Goal: Task Accomplishment & Management: Use online tool/utility

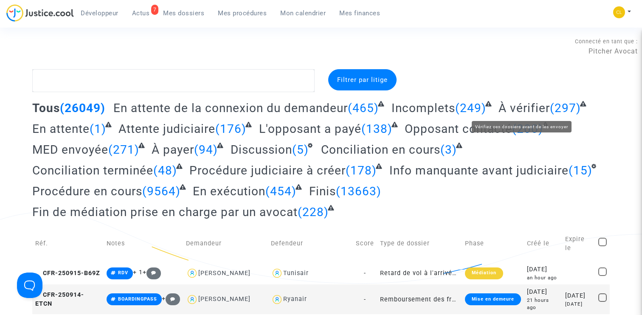
click at [532, 107] on span "À vérifier" at bounding box center [523, 108] width 51 height 14
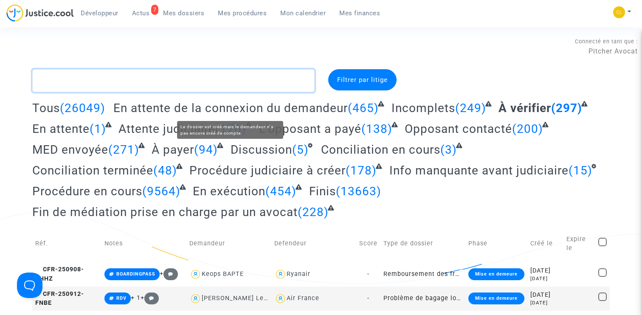
click at [198, 90] on textarea at bounding box center [173, 80] width 282 height 23
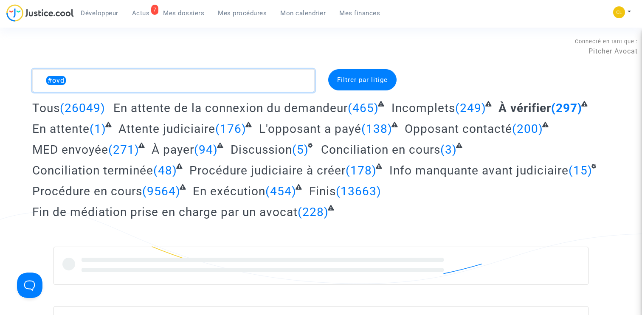
type textarea "#ovdp"
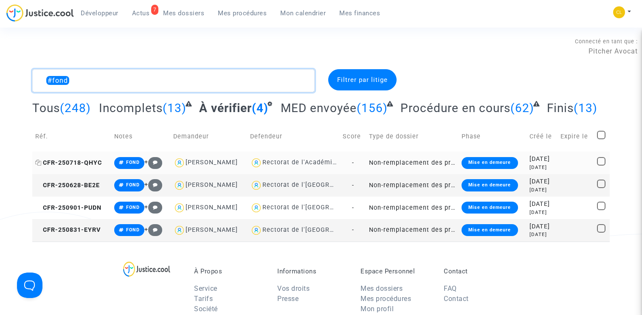
type textarea "#fond"
click at [87, 166] on span "CFR-250718-QHYC" at bounding box center [68, 162] width 67 height 7
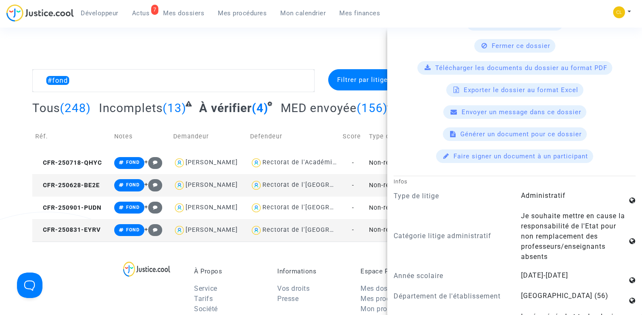
scroll to position [506, 0]
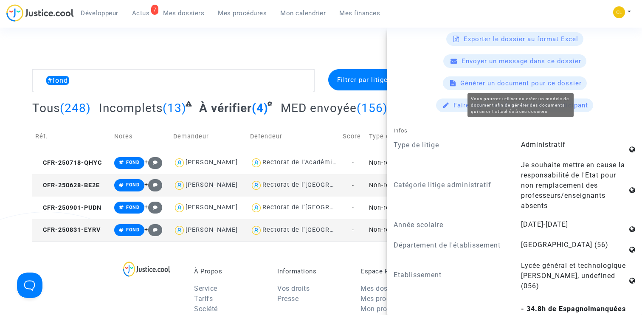
click at [505, 82] on span "Générer un document pour ce dossier" at bounding box center [520, 83] width 121 height 8
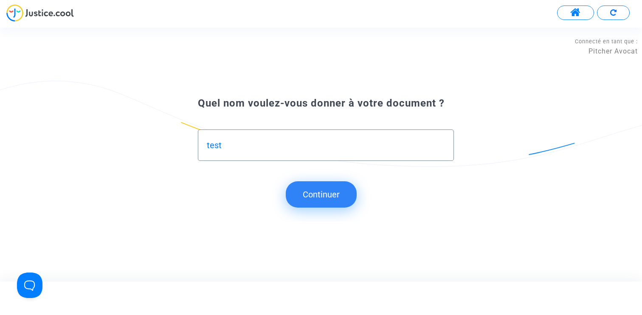
type input "test"
click at [344, 205] on button "Continuer" at bounding box center [321, 194] width 71 height 26
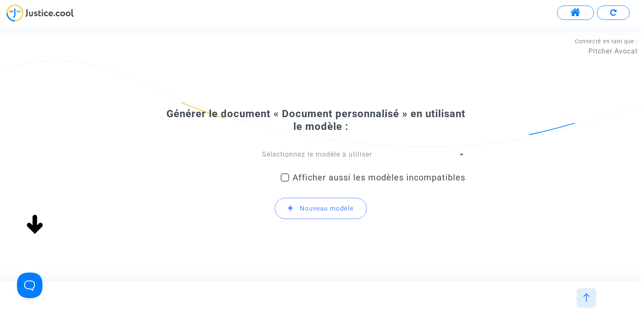
click at [314, 147] on div "Générer le document « Document personnalisé » en utilisant le modèle : Sélectio…" at bounding box center [321, 166] width 289 height 119
click at [314, 152] on span "Sélectionnez le modèle à utiliser" at bounding box center [317, 154] width 110 height 8
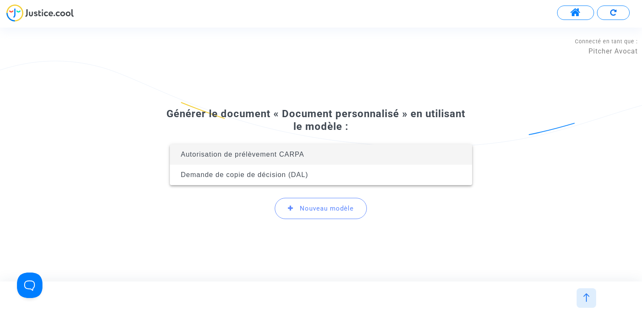
click at [320, 111] on div at bounding box center [321, 157] width 642 height 315
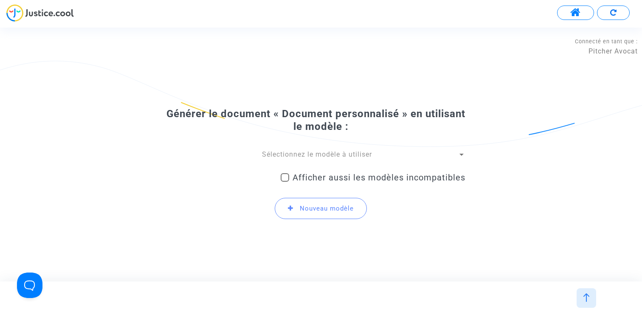
click at [320, 168] on div "Afficher aussi les modèles incompatibles" at bounding box center [373, 179] width 185 height 22
click at [320, 174] on span "Afficher aussi les modèles incompatibles" at bounding box center [378, 177] width 173 height 10
click at [285, 182] on input "Afficher aussi les modèles incompatibles" at bounding box center [284, 182] width 0 height 0
checkbox input "true"
click at [320, 156] on span "Sélectionnez le modèle à utiliser" at bounding box center [317, 154] width 110 height 8
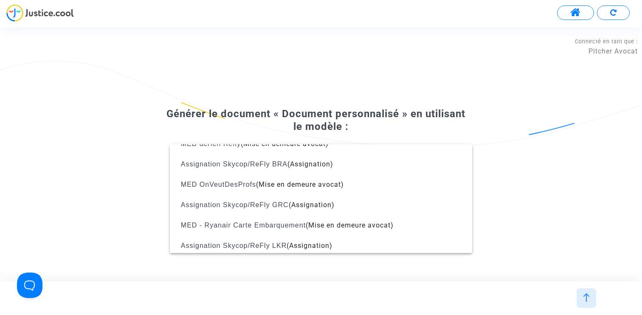
scroll to position [211, 0]
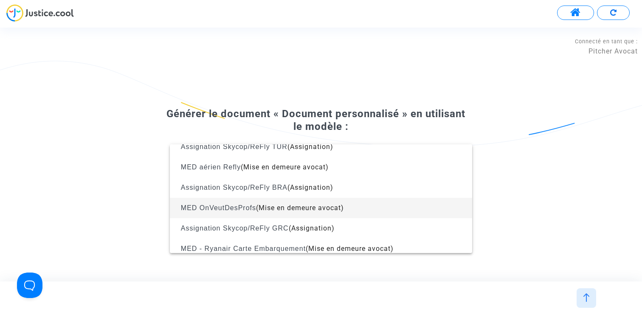
click at [309, 205] on span "(Mise en demeure avocat)" at bounding box center [300, 208] width 88 height 8
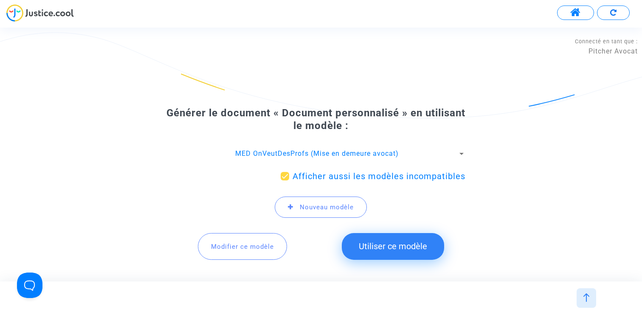
click at [230, 243] on span "Modifier ce modèle" at bounding box center [242, 247] width 63 height 8
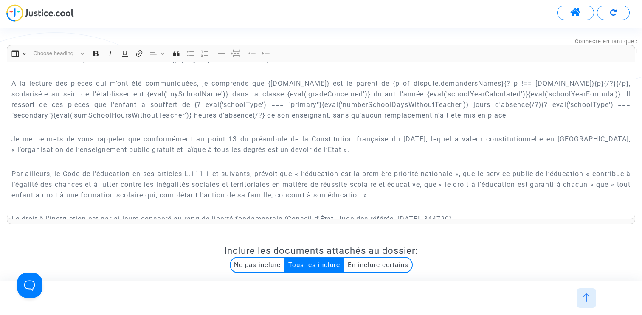
scroll to position [210, 0]
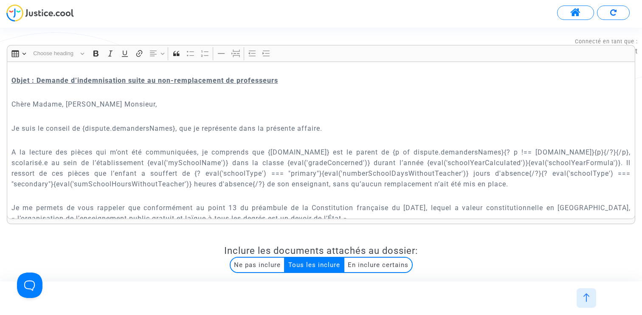
click at [481, 152] on p "A la lecture des pièces qui m’ont été communiquées, je comprends que {dispute.m…" at bounding box center [320, 168] width 619 height 42
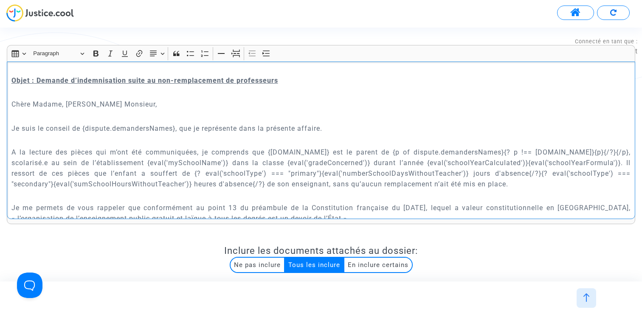
click at [148, 161] on p "A la lecture des pièces qui m’ont été communiquées, je comprends que {dispute.m…" at bounding box center [320, 168] width 619 height 42
copy p "{p of dispute.demandersNames}{? p !== dispute.mainDemander.name}{p}{/?}{/p}"
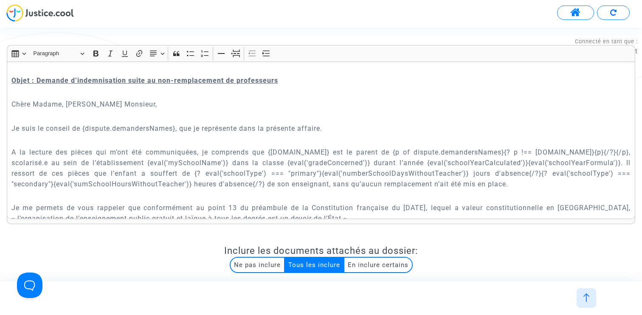
click at [579, 8] on span at bounding box center [575, 12] width 11 height 11
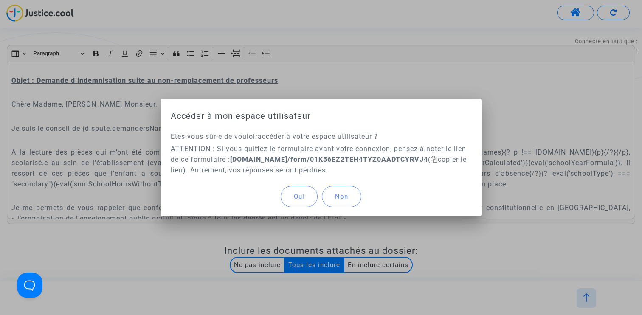
click at [298, 188] on button "Oui" at bounding box center [299, 196] width 37 height 21
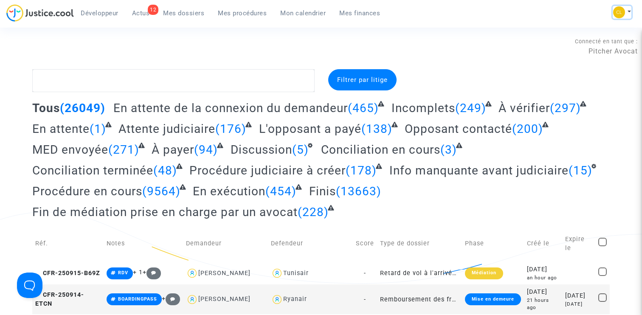
click at [630, 10] on button at bounding box center [622, 12] width 19 height 13
click at [578, 42] on link "Changer de compte" at bounding box center [588, 44] width 86 height 14
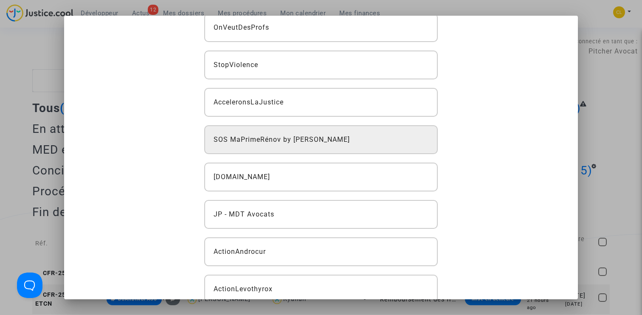
scroll to position [209, 0]
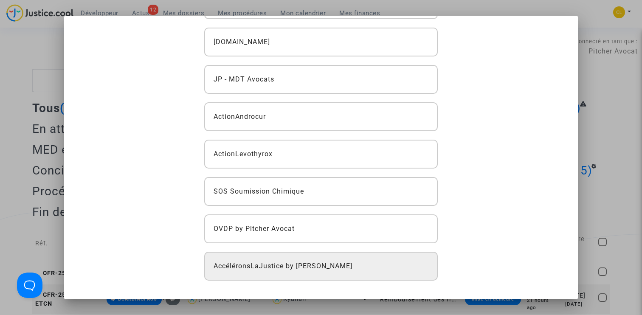
click at [302, 255] on div "AccéléronsLaJustice by [PERSON_NAME]" at bounding box center [321, 266] width 234 height 29
